Goal: Check status

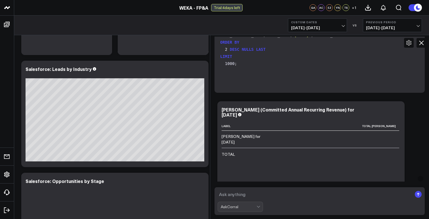
scroll to position [162, 0]
